Goal: Find specific page/section: Find specific page/section

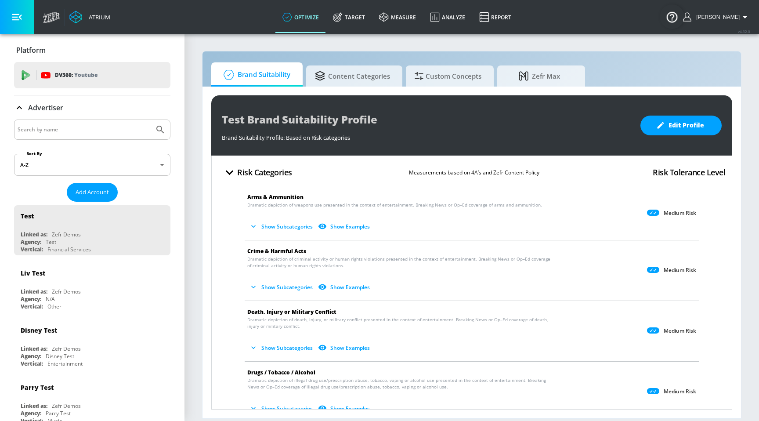
click at [85, 120] on div at bounding box center [92, 130] width 156 height 20
click at [83, 130] on input "Search by name" at bounding box center [84, 129] width 133 height 11
